Goal: Find specific page/section: Find specific page/section

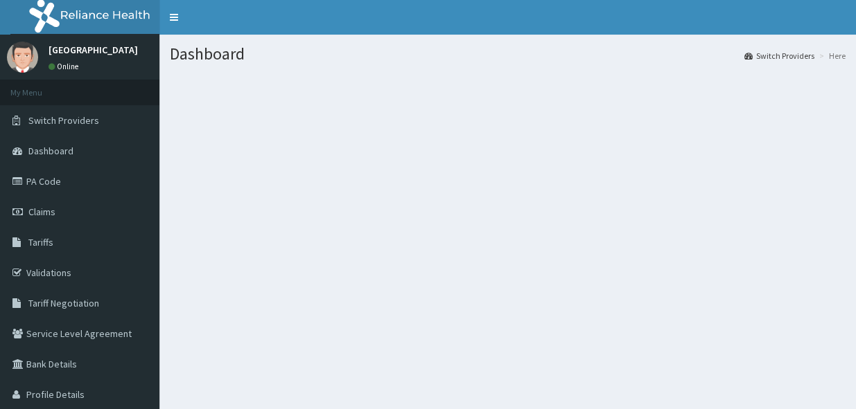
click at [474, 339] on div "Dashboard Switch Providers Here" at bounding box center [507, 239] width 696 height 409
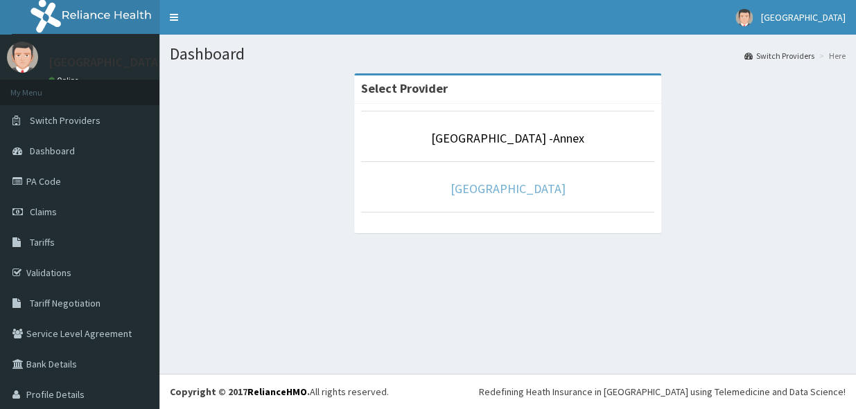
click at [519, 187] on link "[GEOGRAPHIC_DATA]" at bounding box center [507, 189] width 115 height 16
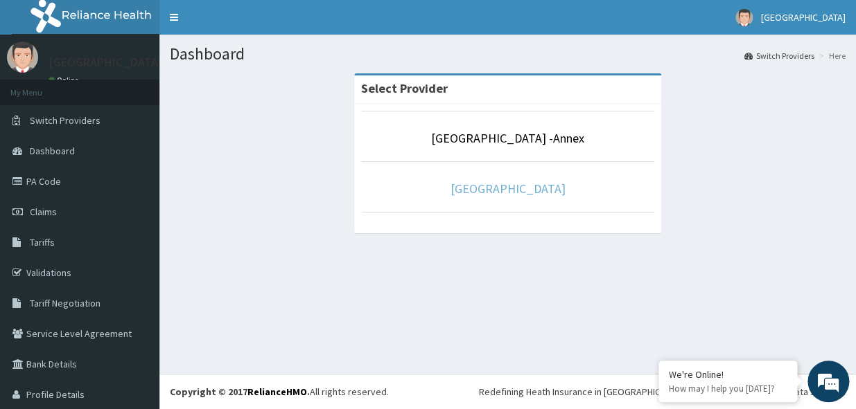
click at [519, 187] on link "[GEOGRAPHIC_DATA]" at bounding box center [507, 189] width 115 height 16
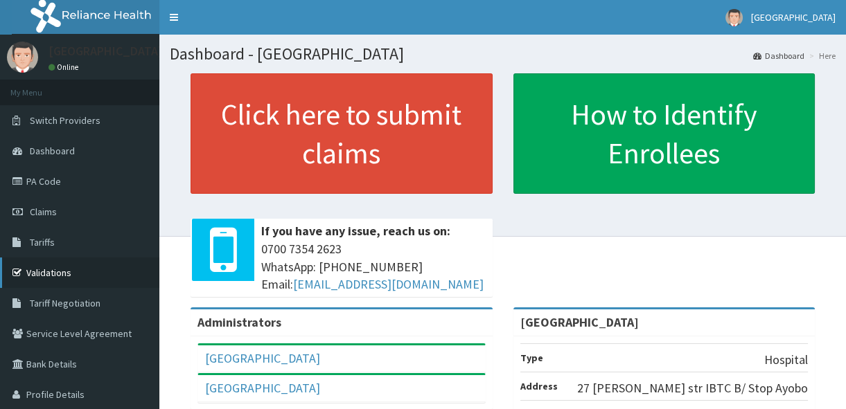
click at [50, 273] on link "Validations" at bounding box center [79, 273] width 159 height 30
